Goal: Task Accomplishment & Management: Manage account settings

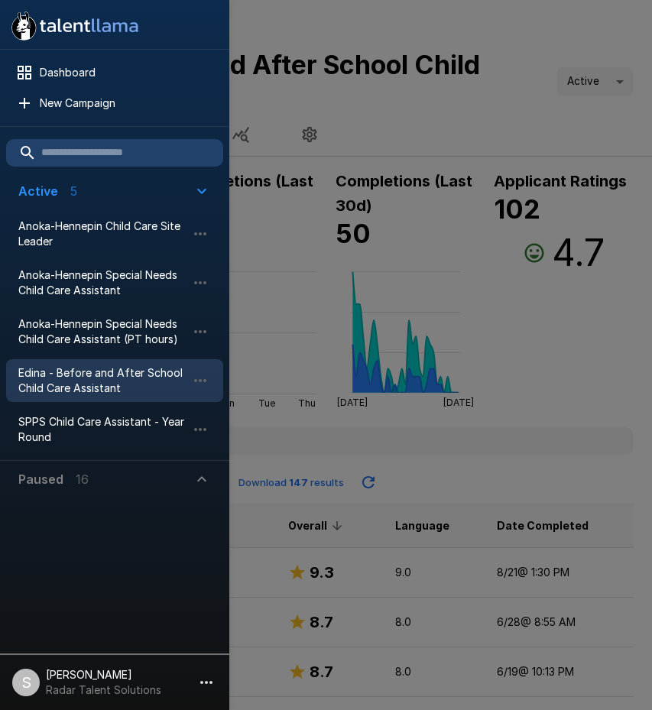
click at [449, 89] on div at bounding box center [326, 355] width 652 height 710
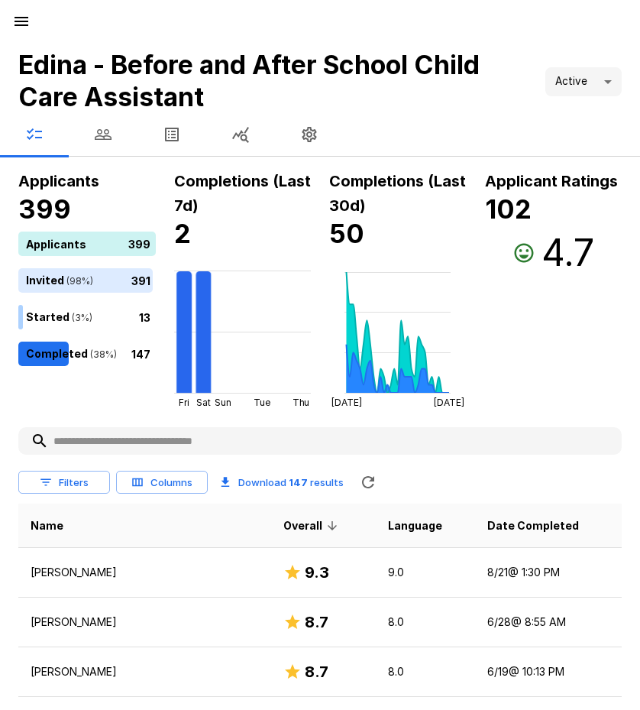
click at [17, 19] on icon "button" at bounding box center [21, 21] width 18 height 18
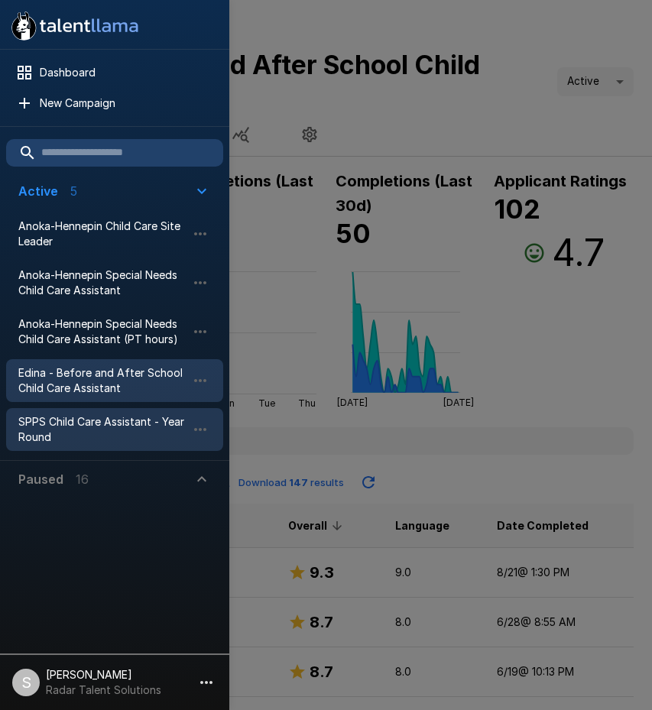
click at [50, 422] on span "SPPS Child Care Assistant - Year Round" at bounding box center [102, 429] width 168 height 31
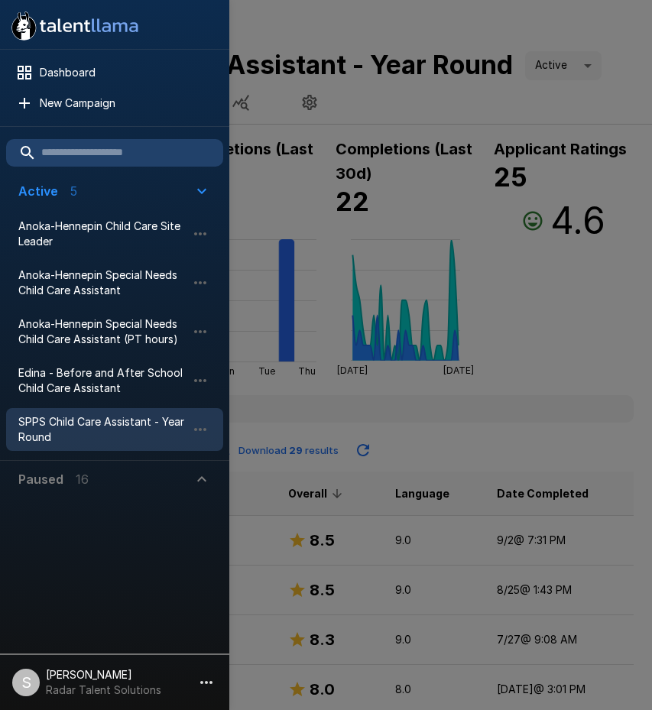
click at [431, 455] on div at bounding box center [326, 355] width 652 height 710
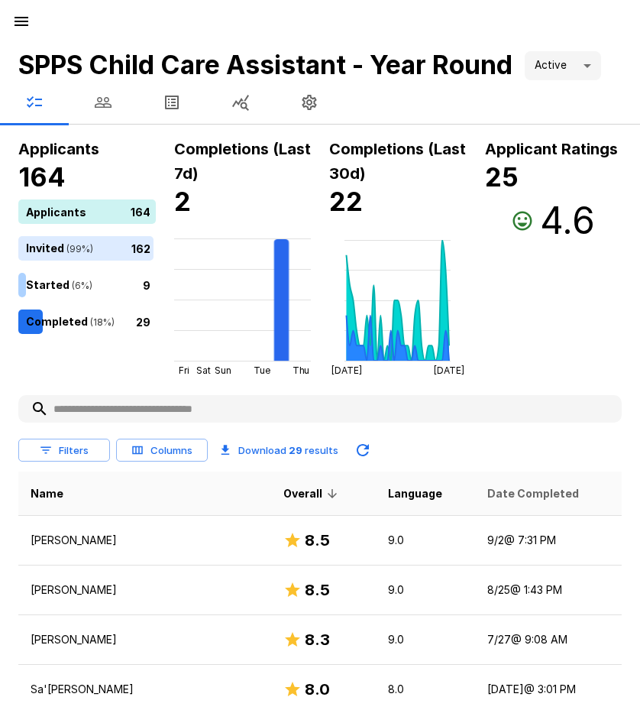
click at [488, 491] on span "Date Completed" at bounding box center [534, 493] width 92 height 18
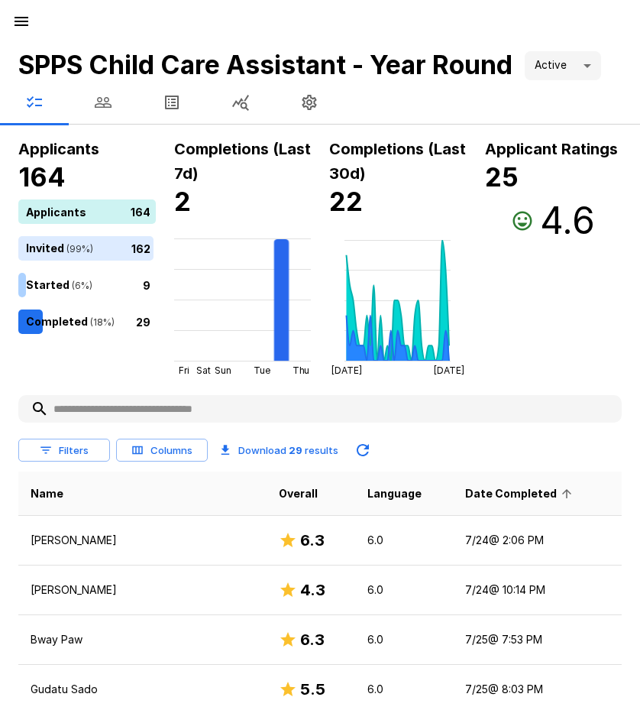
click at [488, 491] on span "Date Completed" at bounding box center [521, 493] width 112 height 18
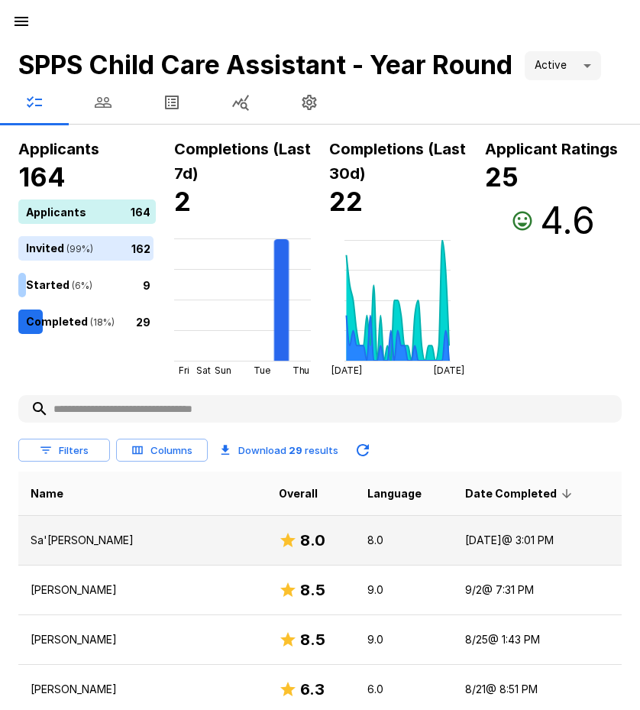
click at [85, 546] on p "Sa'[PERSON_NAME]" at bounding box center [143, 540] width 224 height 15
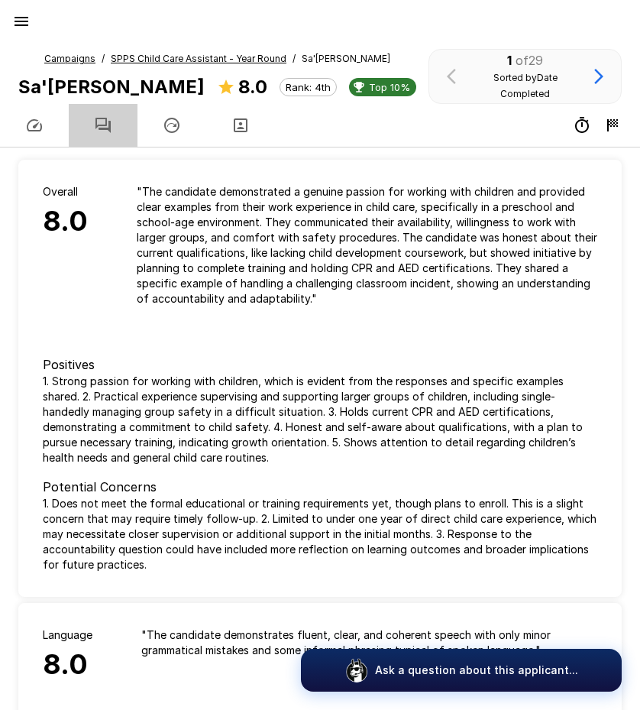
click at [106, 119] on icon "button" at bounding box center [103, 125] width 15 height 15
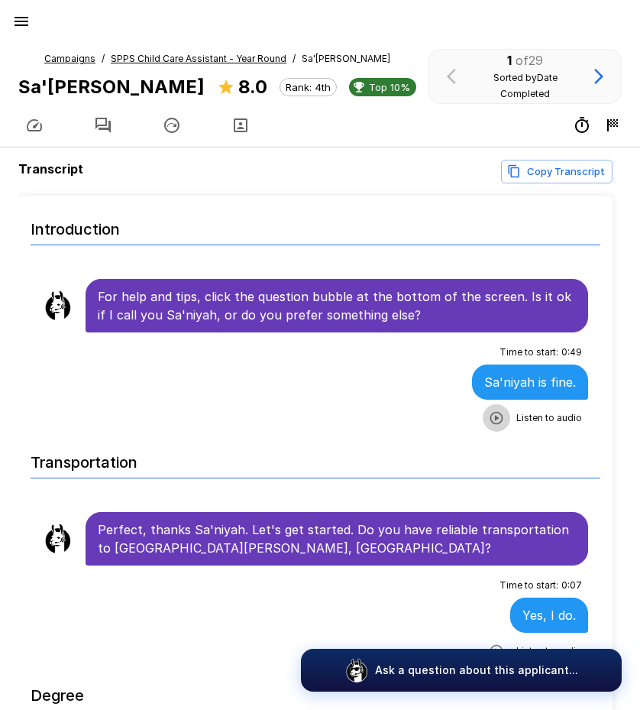
click at [491, 414] on icon "button" at bounding box center [497, 417] width 13 height 13
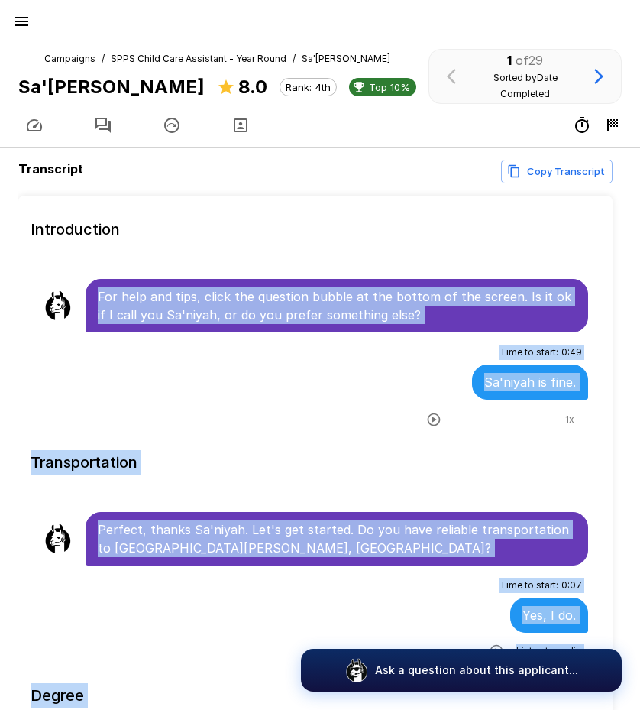
scroll to position [24, 0]
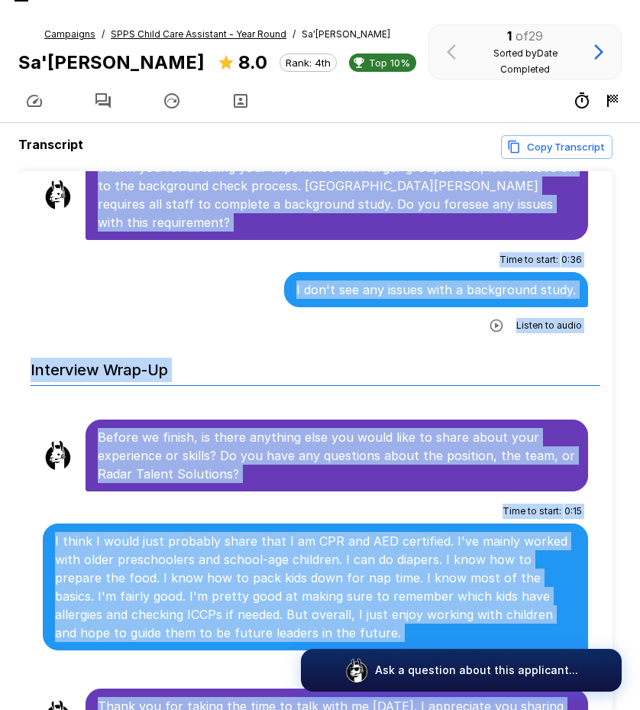
scroll to position [98, 0]
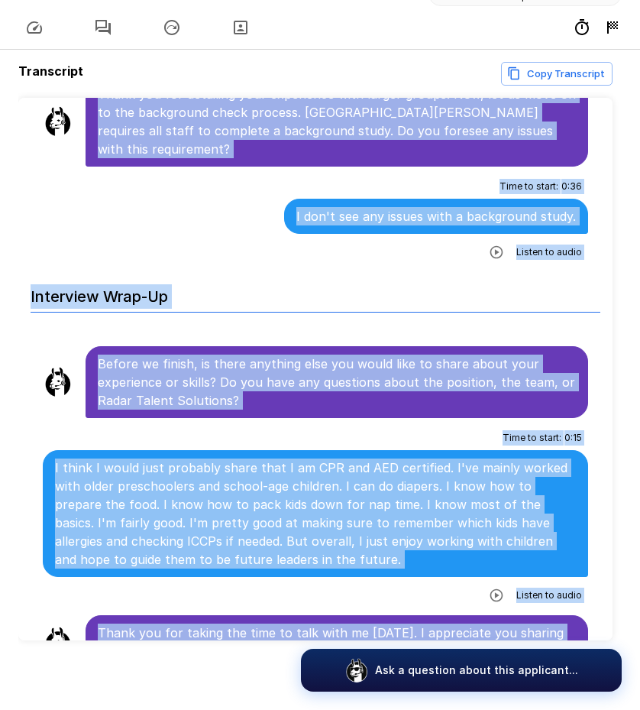
drag, startPoint x: 97, startPoint y: 290, endPoint x: 445, endPoint y: 624, distance: 482.6
click at [256, 272] on h6 "Interview Wrap-Up" at bounding box center [316, 292] width 570 height 40
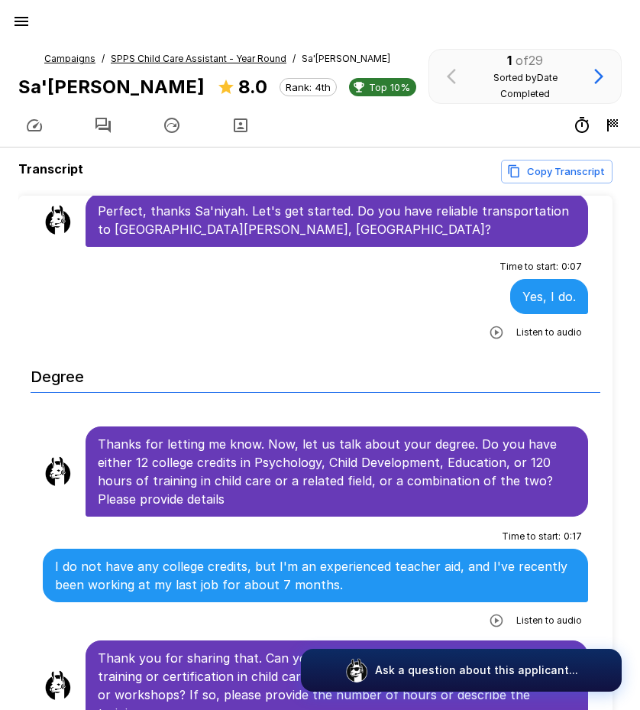
click at [16, 27] on icon "button" at bounding box center [21, 21] width 18 height 18
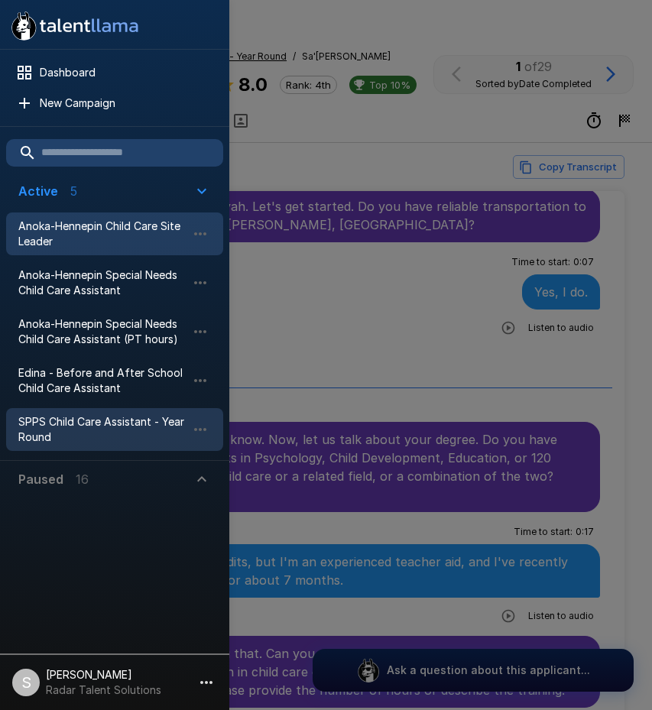
click at [55, 231] on span "Anoka-Hennepin Child Care Site Leader" at bounding box center [102, 234] width 168 height 31
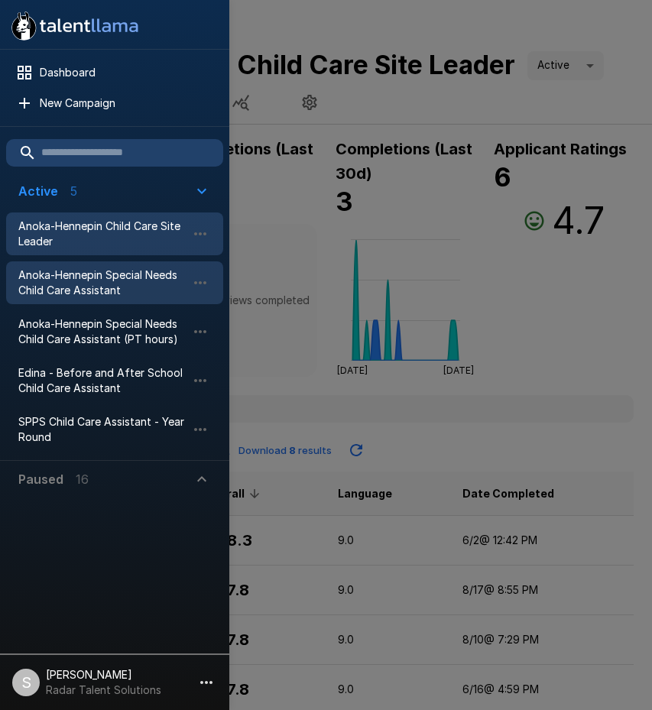
click at [50, 283] on span "Anoka-Hennepin Special Needs Child Care Assistant" at bounding box center [102, 282] width 168 height 31
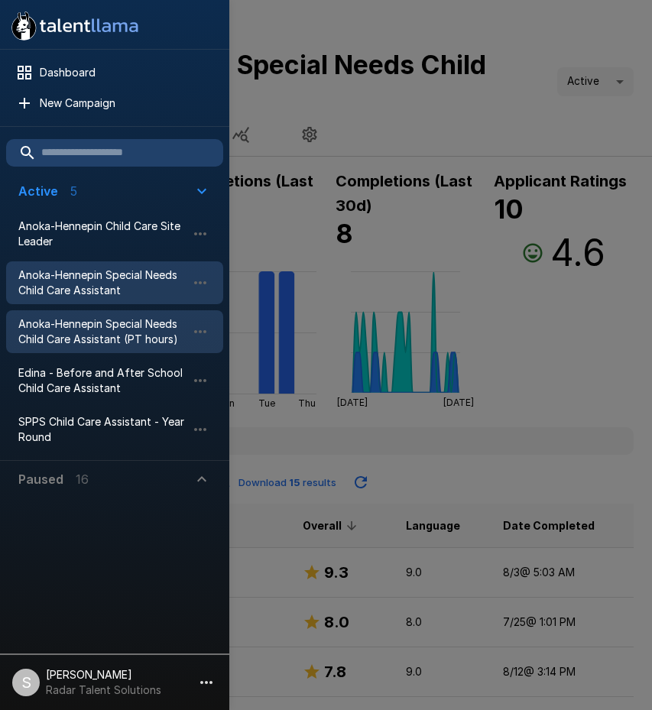
click at [66, 325] on span "Anoka-Hennepin Special Needs Child Care Assistant (PT hours)" at bounding box center [102, 331] width 168 height 31
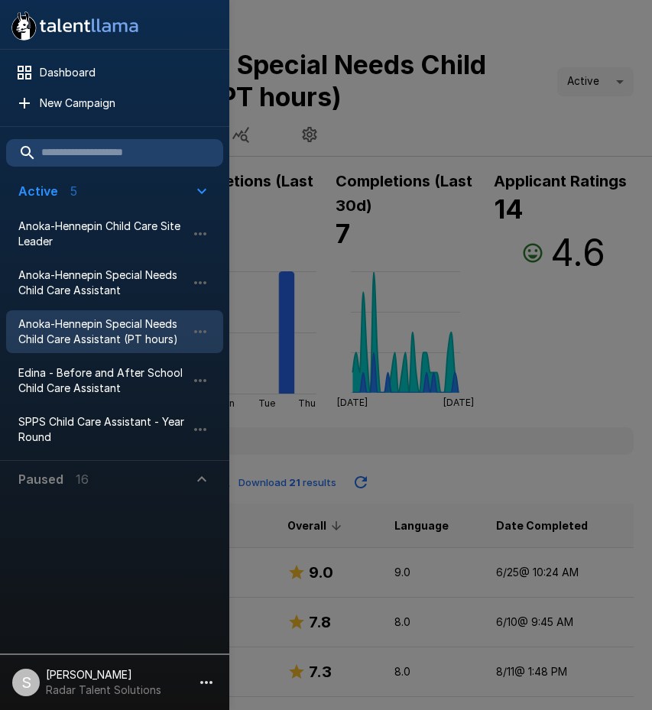
click at [540, 45] on div at bounding box center [326, 355] width 652 height 710
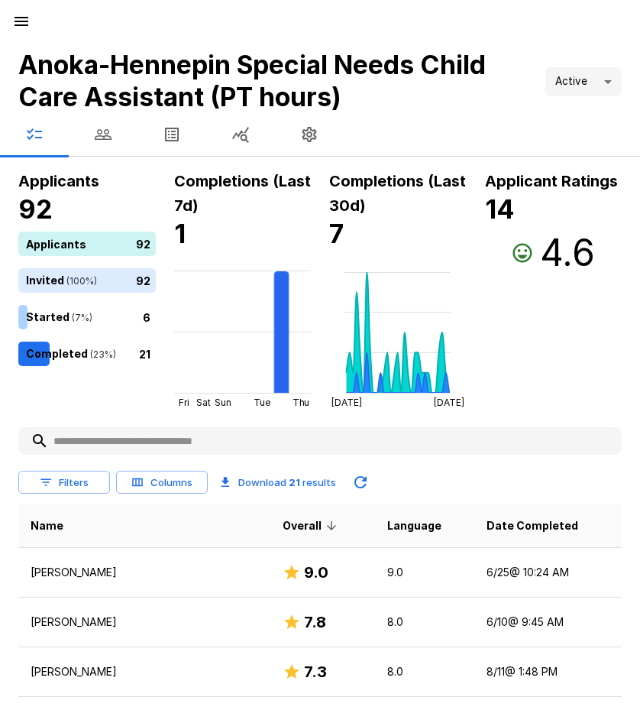
click at [559, 344] on div "Applicant Ratings 14 4.6" at bounding box center [554, 289] width 138 height 240
